Goal: Task Accomplishment & Management: Manage account settings

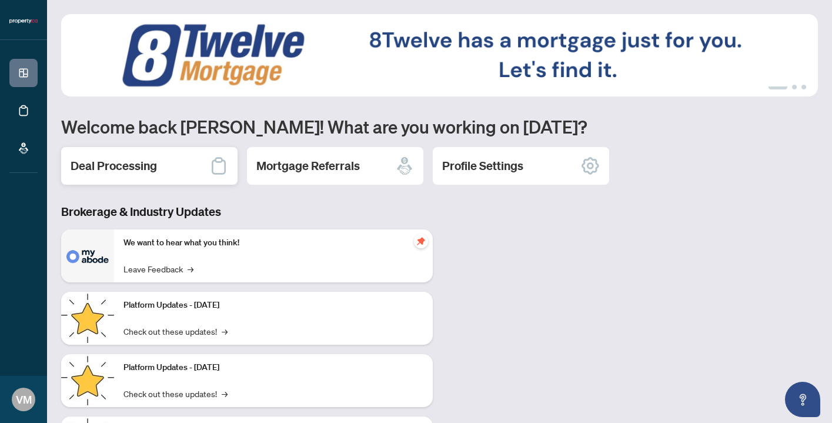
click at [186, 169] on div "Deal Processing" at bounding box center [149, 166] width 176 height 38
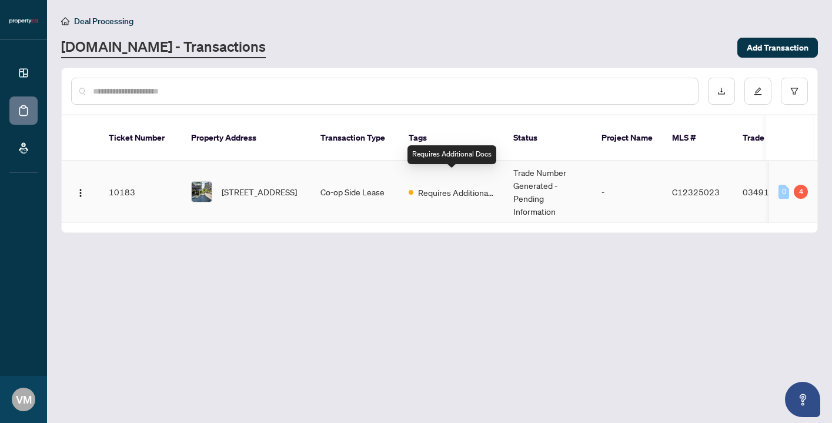
click at [476, 186] on span "Requires Additional Docs" at bounding box center [456, 192] width 76 height 13
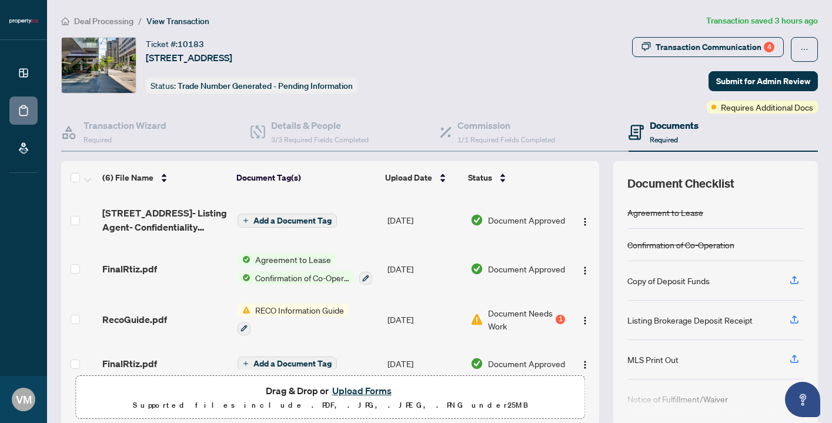
scroll to position [107, 0]
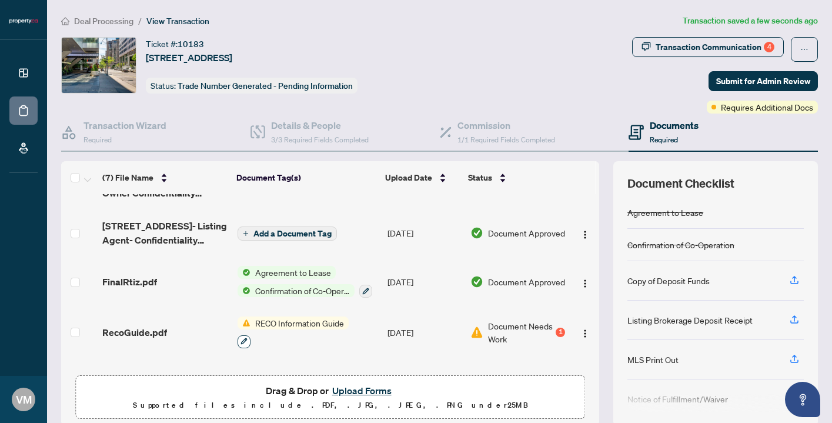
click at [244, 343] on button "button" at bounding box center [244, 341] width 13 height 13
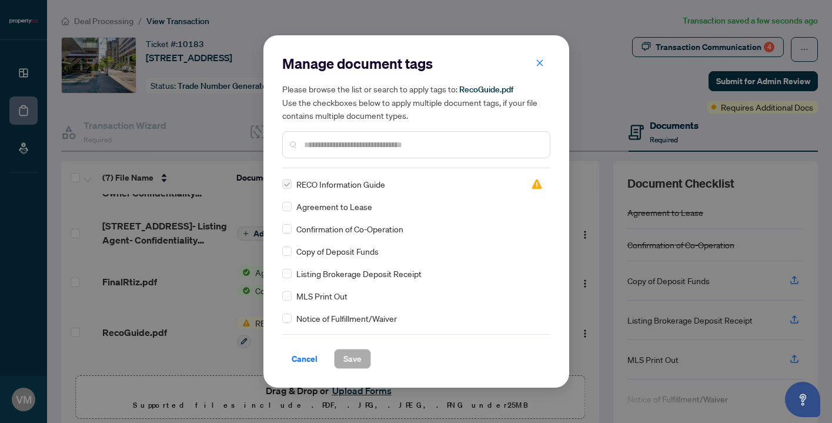
click at [570, 256] on div "Manage document tags Please browse the list or search to apply tags to: RecoGui…" at bounding box center [416, 211] width 832 height 423
click at [617, 81] on div "Manage document tags Please browse the list or search to apply tags to: RecoGui…" at bounding box center [416, 211] width 832 height 423
click at [305, 359] on span "Cancel" at bounding box center [305, 358] width 26 height 19
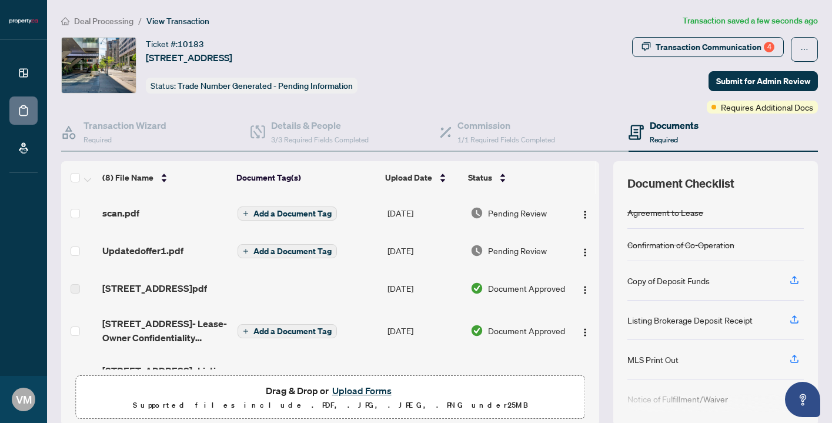
scroll to position [182, 0]
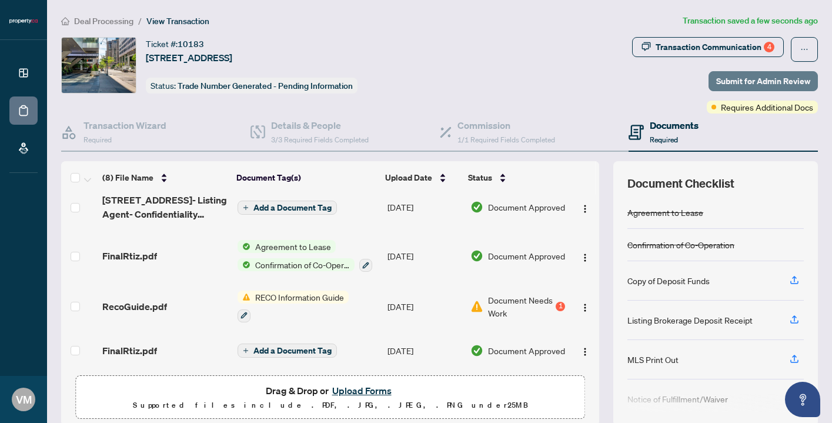
click at [777, 84] on span "Submit for Admin Review" at bounding box center [763, 81] width 94 height 19
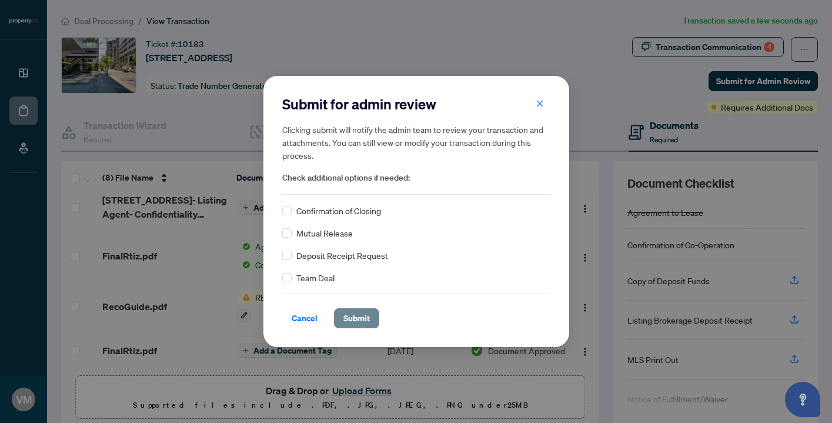
click at [360, 316] on span "Submit" at bounding box center [356, 318] width 26 height 19
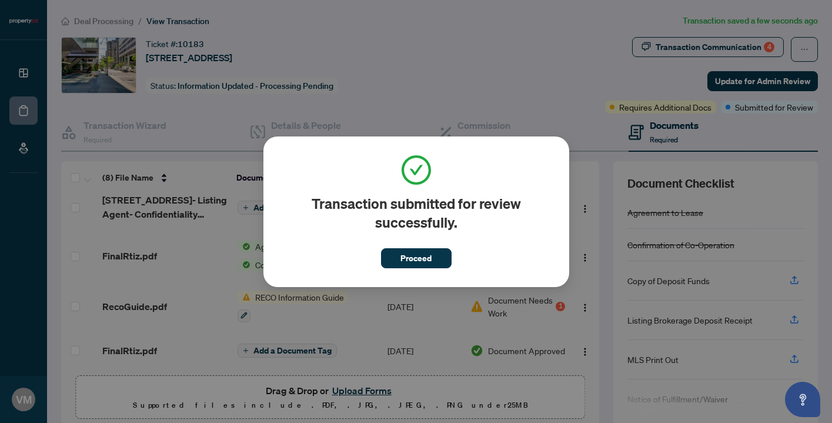
click at [559, 63] on div "Transaction submitted for review successfully. Proceed Cancel OK" at bounding box center [416, 211] width 832 height 423
click at [647, 108] on div "Transaction submitted for review successfully. Proceed Cancel OK" at bounding box center [416, 211] width 832 height 423
click at [439, 252] on button "Proceed" at bounding box center [416, 258] width 71 height 20
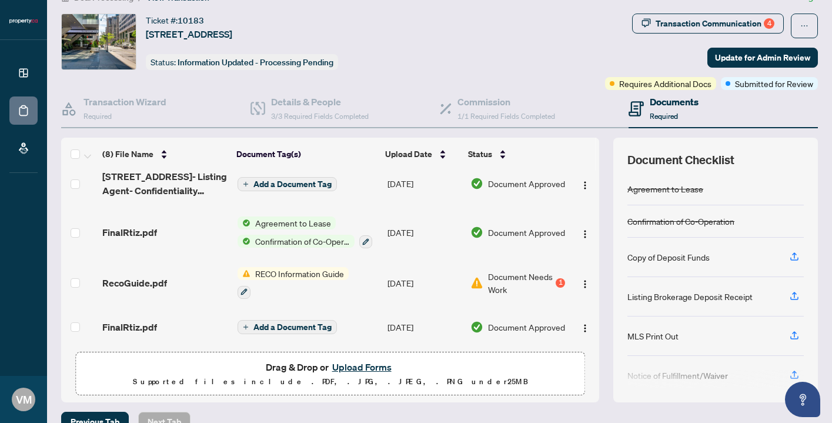
scroll to position [25, 0]
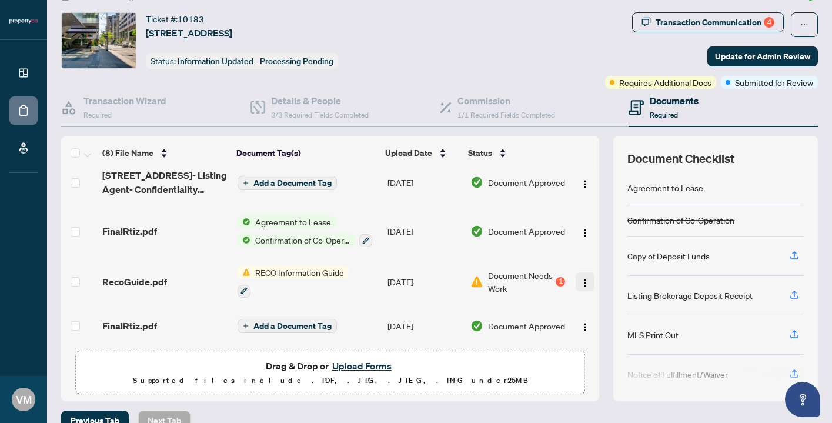
click at [582, 278] on img "button" at bounding box center [584, 282] width 9 height 9
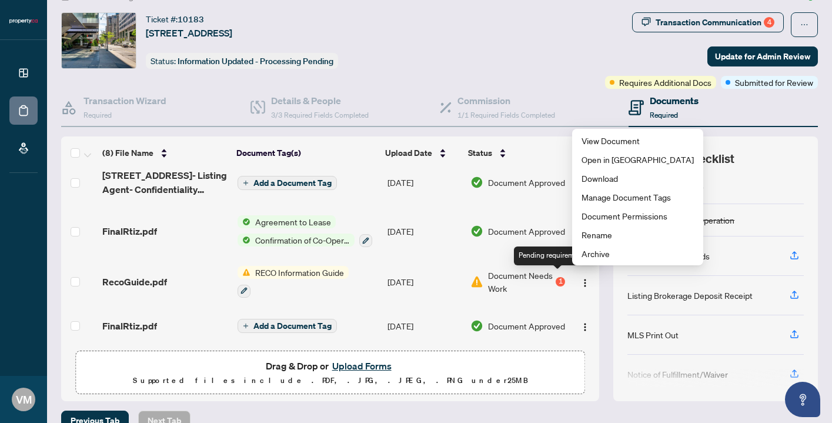
click at [557, 277] on div "1" at bounding box center [560, 281] width 9 height 9
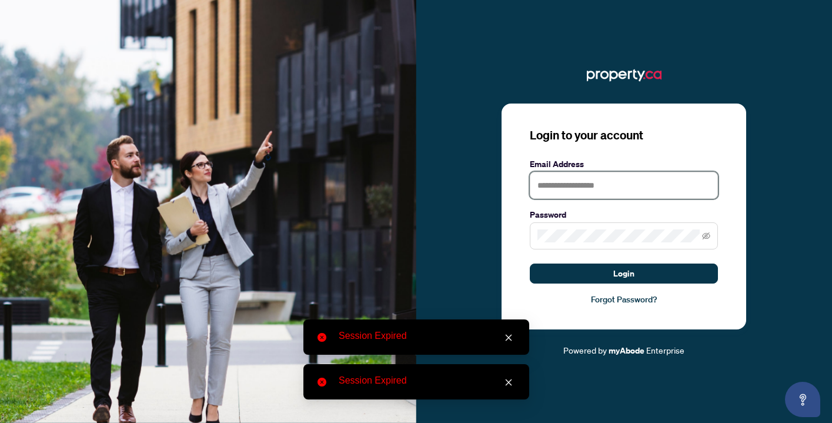
click at [568, 179] on input "text" at bounding box center [624, 185] width 188 height 27
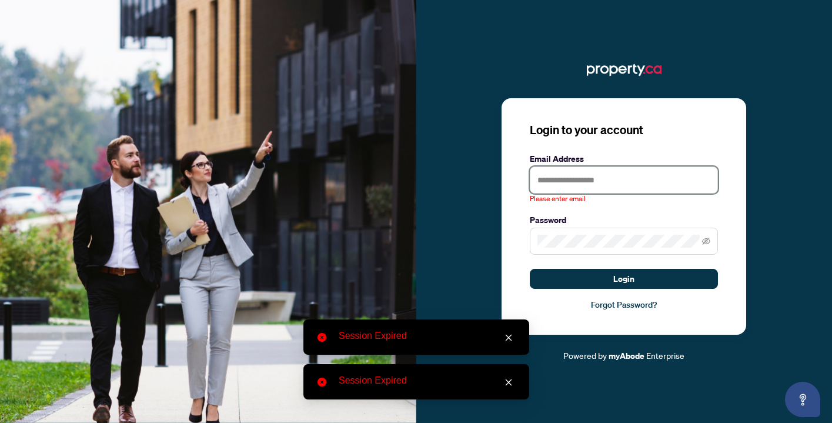
type input "**********"
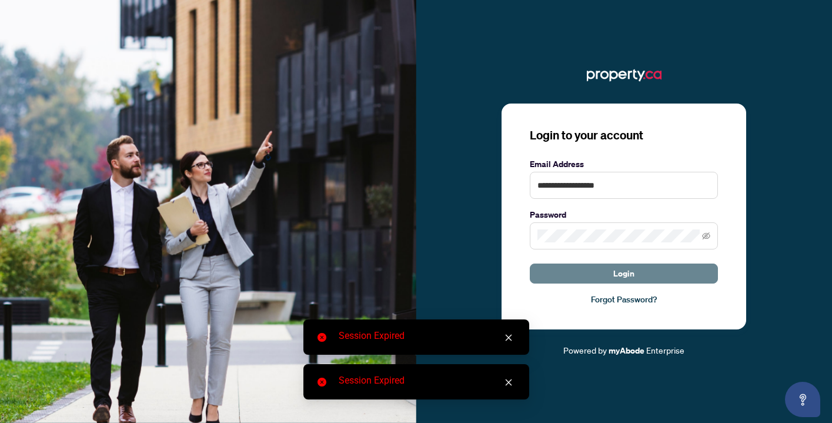
click at [623, 279] on span "Login" at bounding box center [623, 273] width 21 height 19
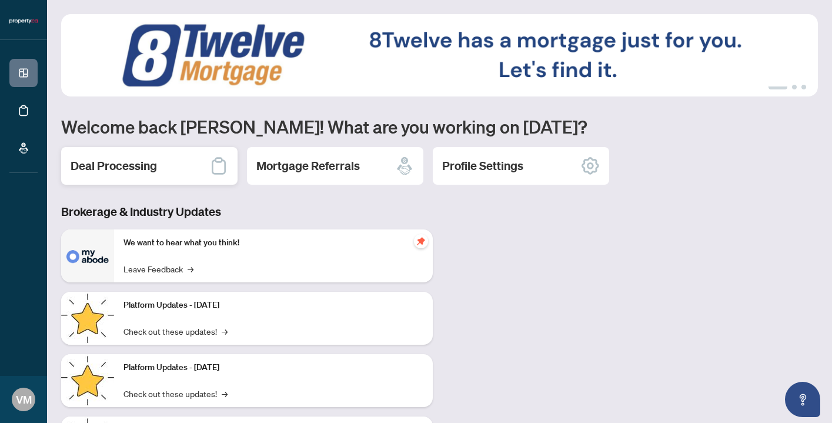
click at [162, 161] on div "Deal Processing" at bounding box center [149, 166] width 176 height 38
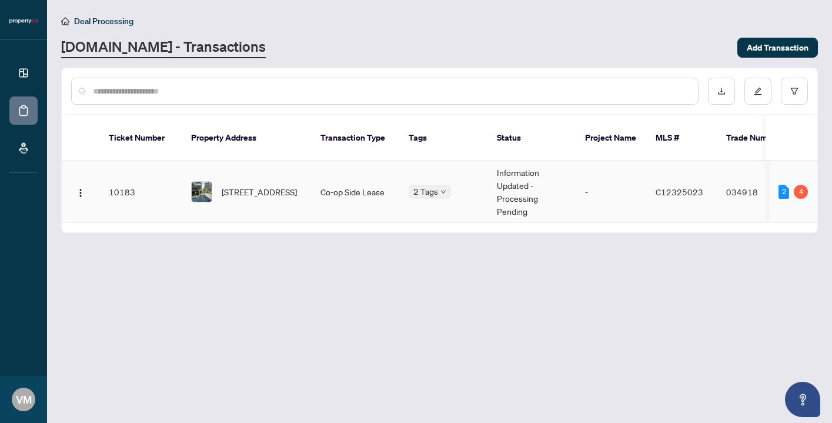
click at [338, 175] on td "Co-op Side Lease" at bounding box center [355, 192] width 88 height 62
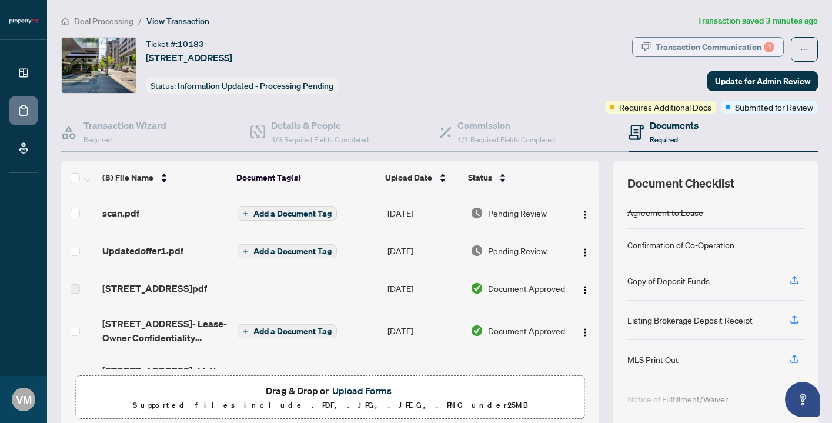
click at [721, 46] on div "Transaction Communication 4" at bounding box center [715, 47] width 119 height 19
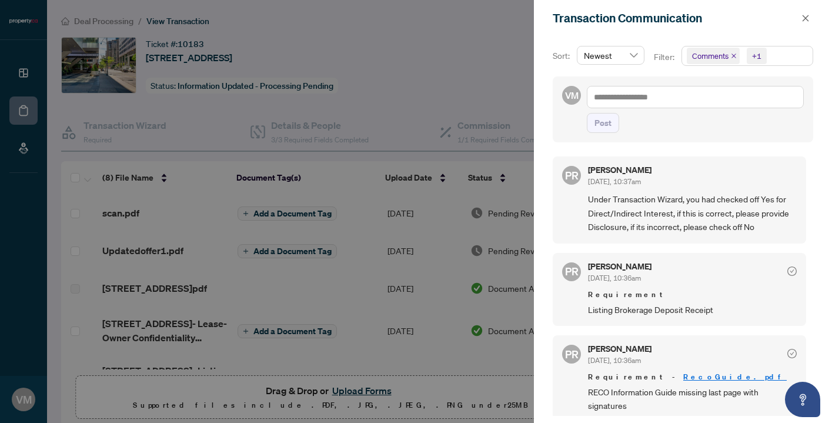
click at [787, 269] on icon "check-circle" at bounding box center [791, 270] width 9 height 9
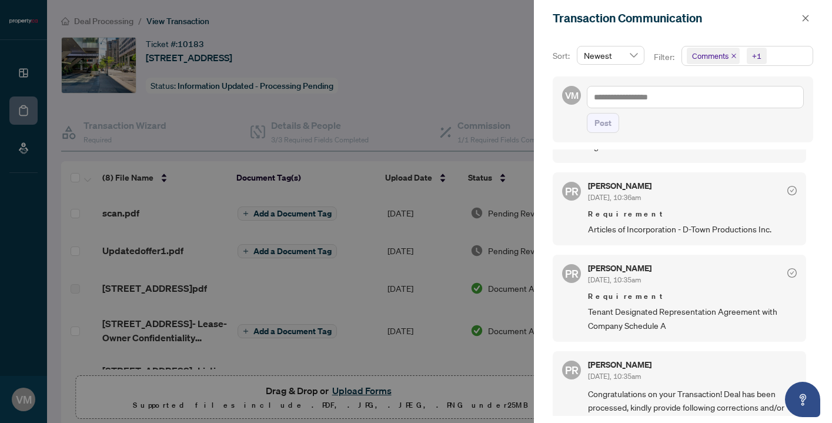
scroll to position [278, 0]
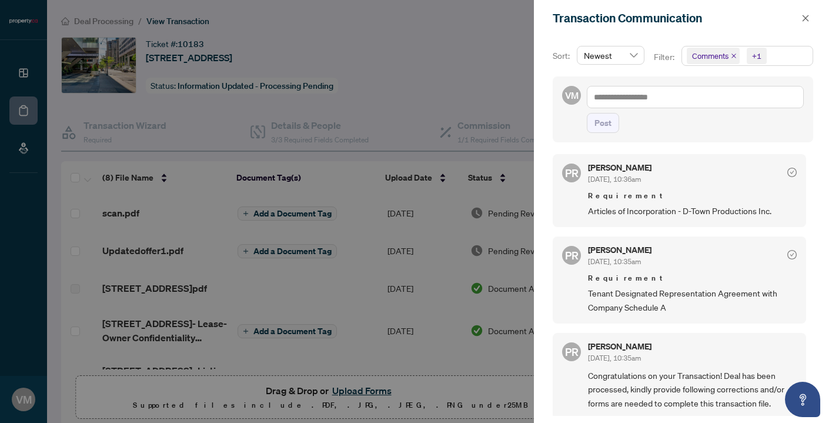
click at [495, 8] on div at bounding box center [416, 211] width 832 height 423
